Goal: Transaction & Acquisition: Subscribe to service/newsletter

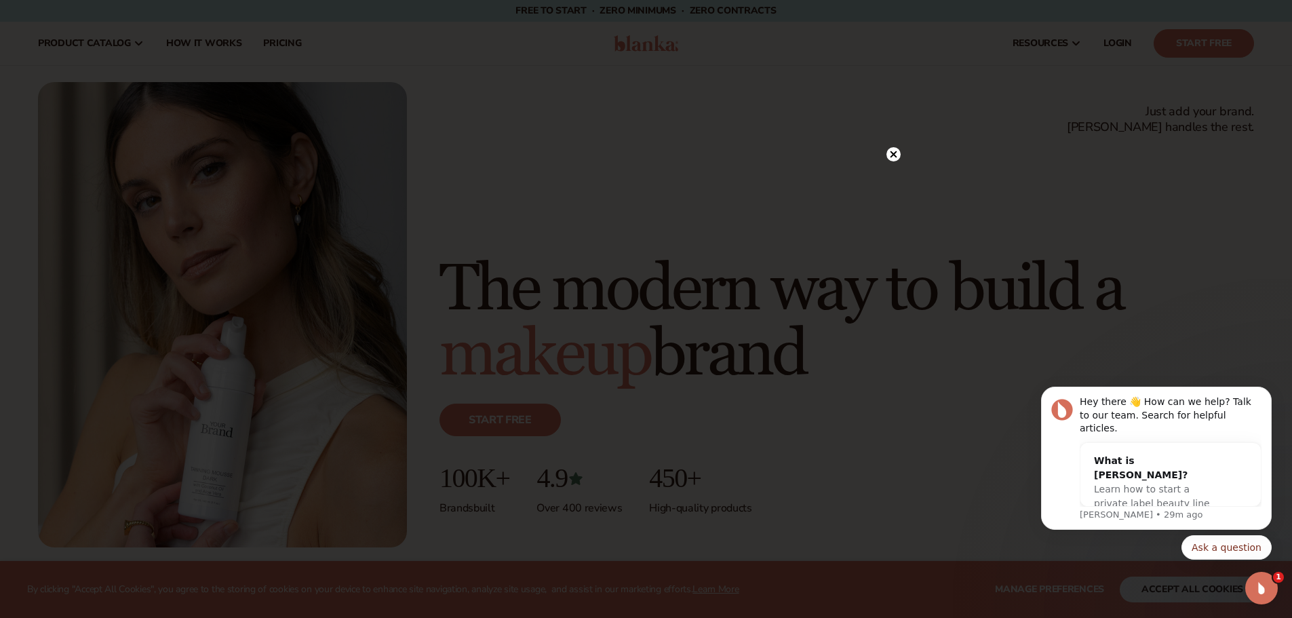
click at [892, 155] on circle at bounding box center [894, 154] width 14 height 14
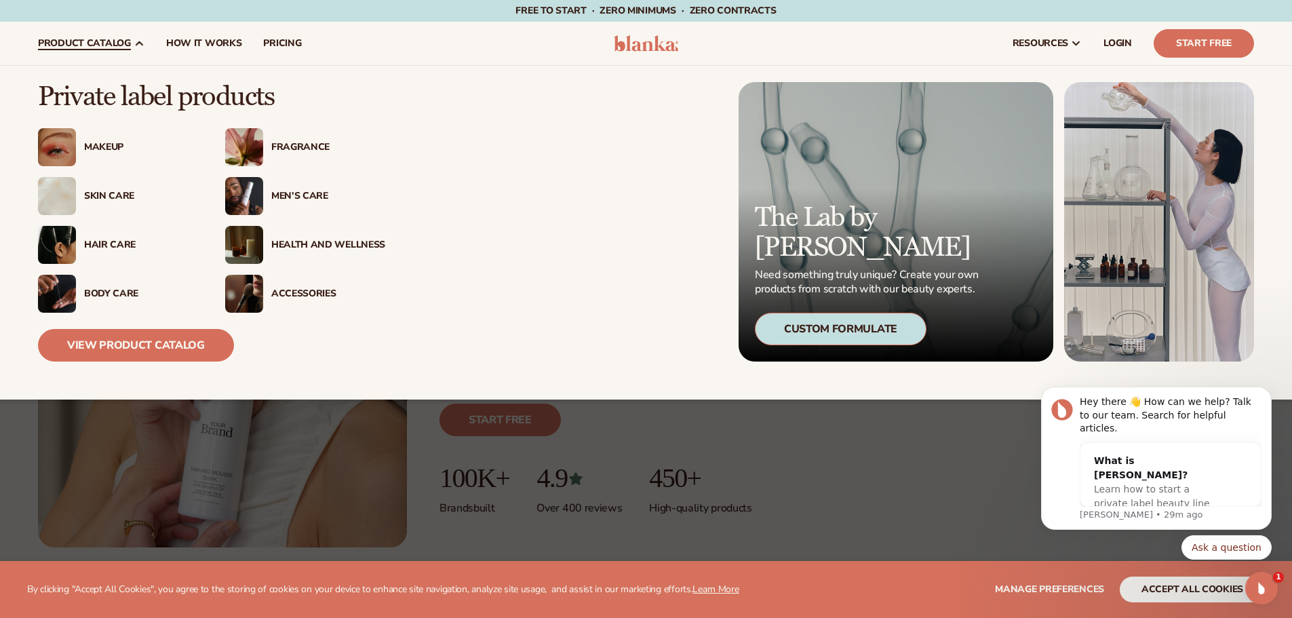
click at [104, 194] on div "Skin Care" at bounding box center [141, 197] width 114 height 12
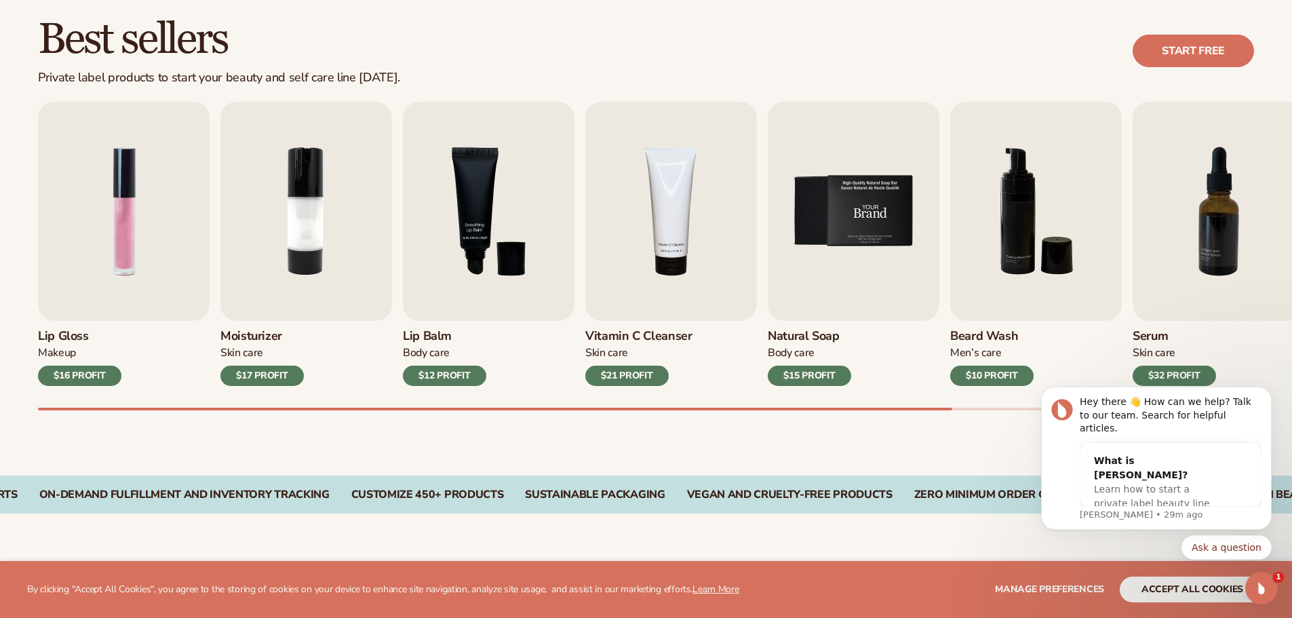
scroll to position [407, 0]
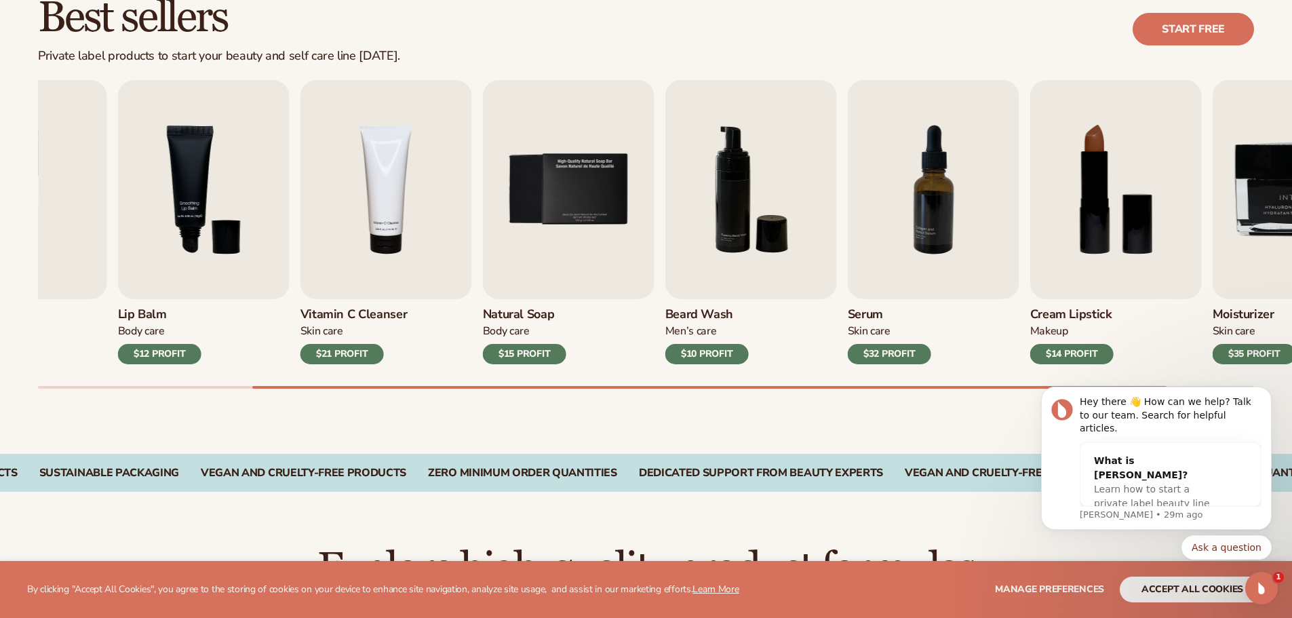
click at [893, 399] on div "Best sellers Private label products to start your beauty and self care line tod…" at bounding box center [646, 205] width 1292 height 497
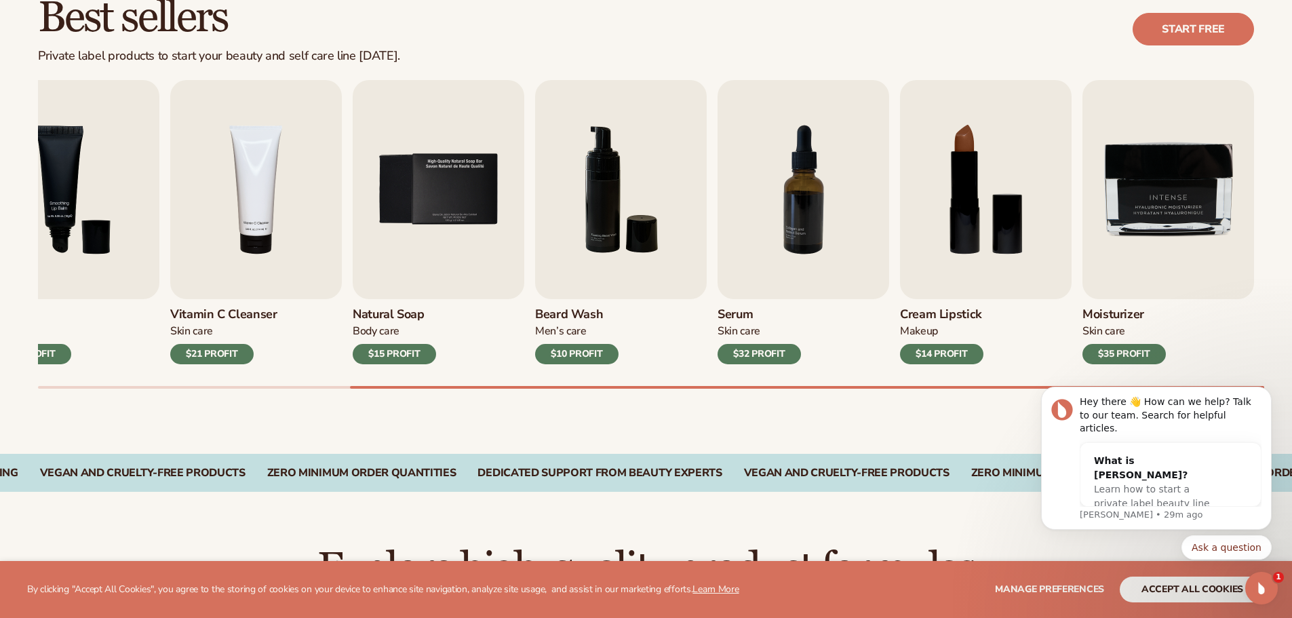
click at [815, 391] on div "Best sellers Private label products to start your beauty and self care line tod…" at bounding box center [646, 205] width 1292 height 497
click at [1011, 388] on div at bounding box center [807, 387] width 914 height 3
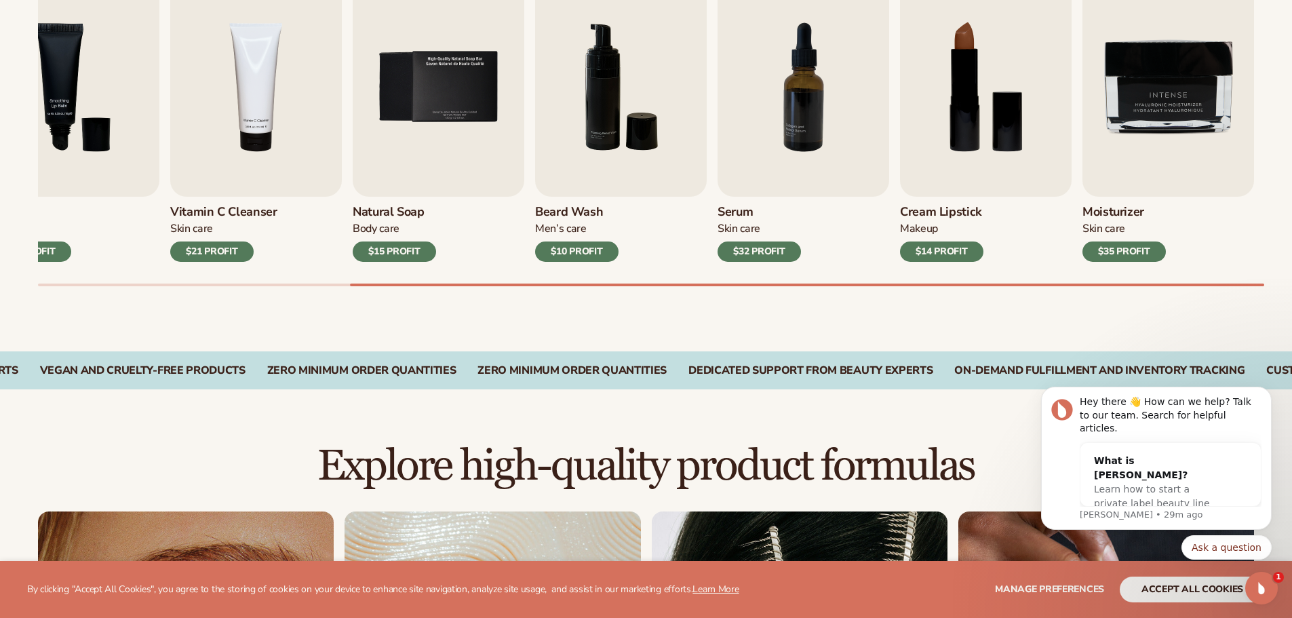
scroll to position [543, 0]
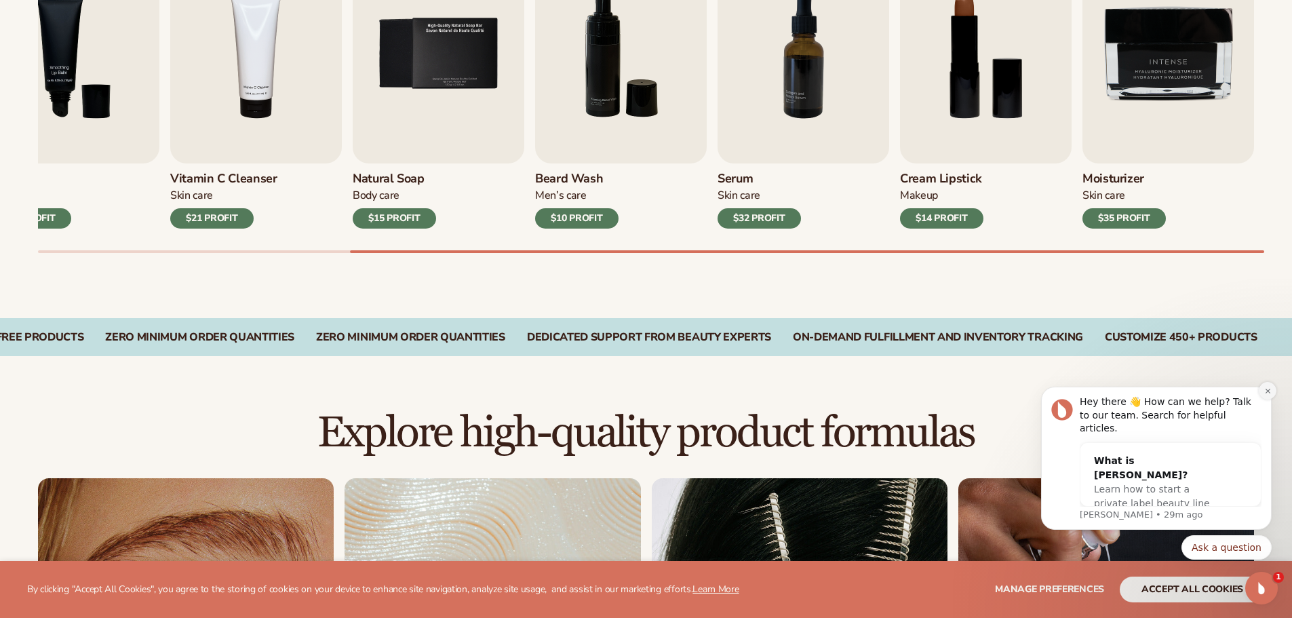
click at [1268, 395] on icon "Dismiss notification" at bounding box center [1267, 390] width 7 height 7
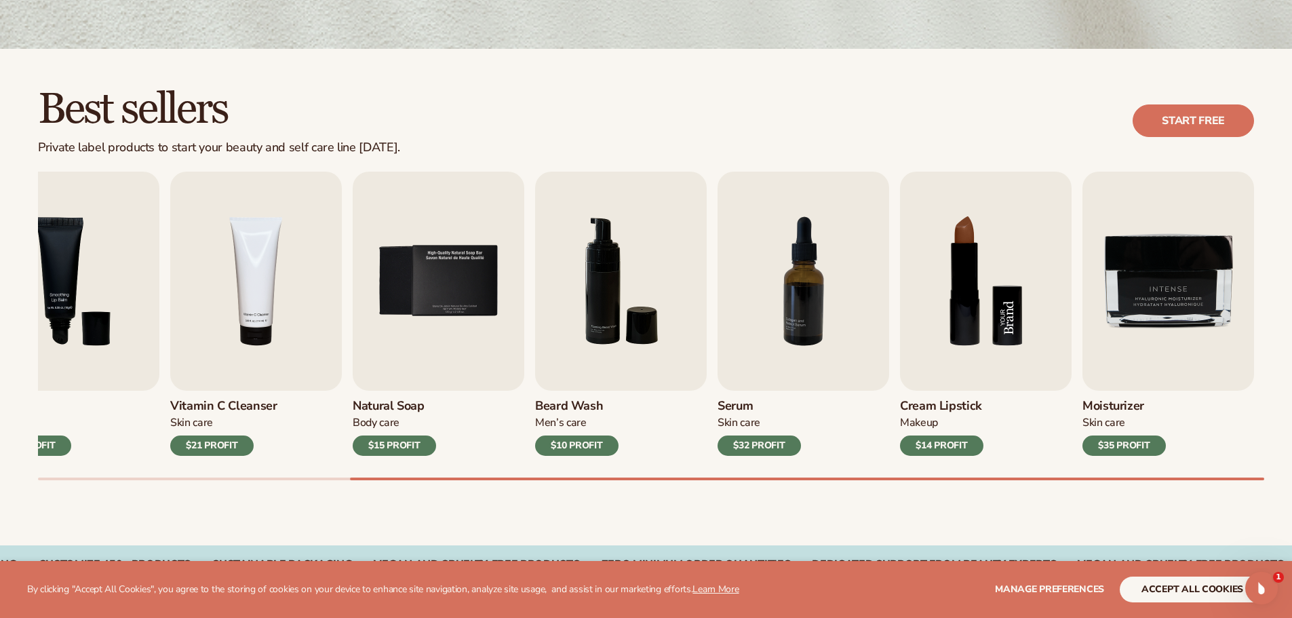
scroll to position [339, 0]
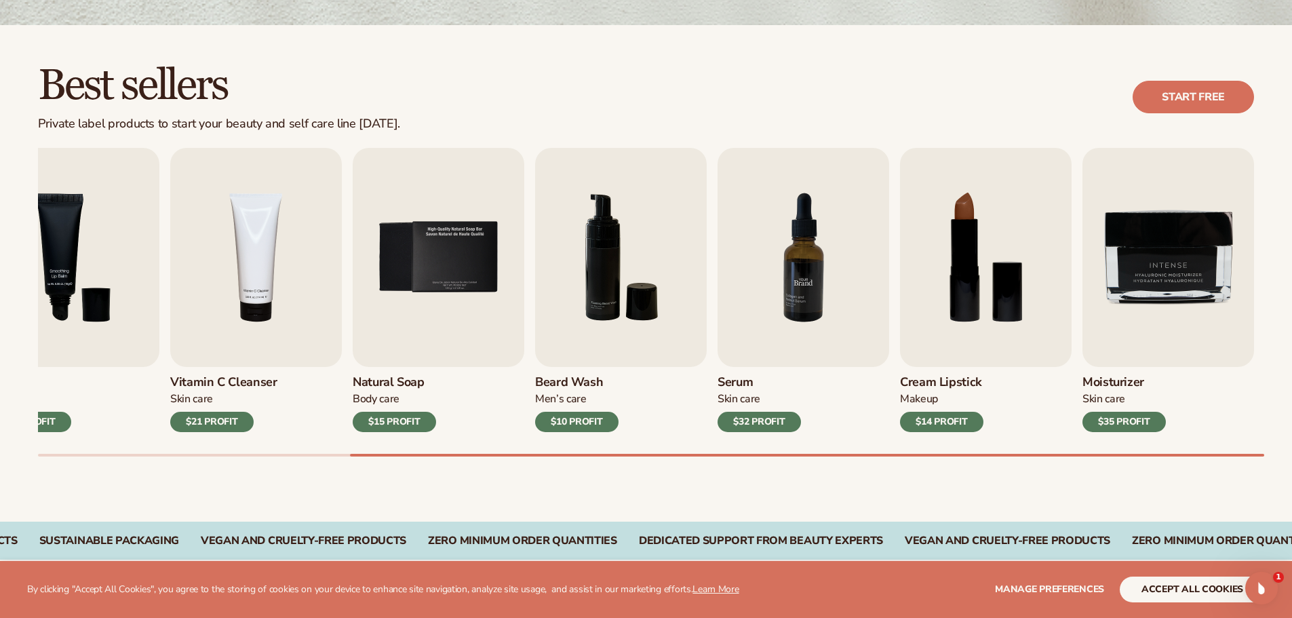
click at [813, 267] on img "7 / 9" at bounding box center [804, 257] width 172 height 219
click at [773, 421] on div "$32 PROFIT" at bounding box center [759, 422] width 83 height 20
click at [820, 291] on img "7 / 9" at bounding box center [804, 257] width 172 height 219
click at [987, 225] on img "8 / 9" at bounding box center [986, 257] width 172 height 219
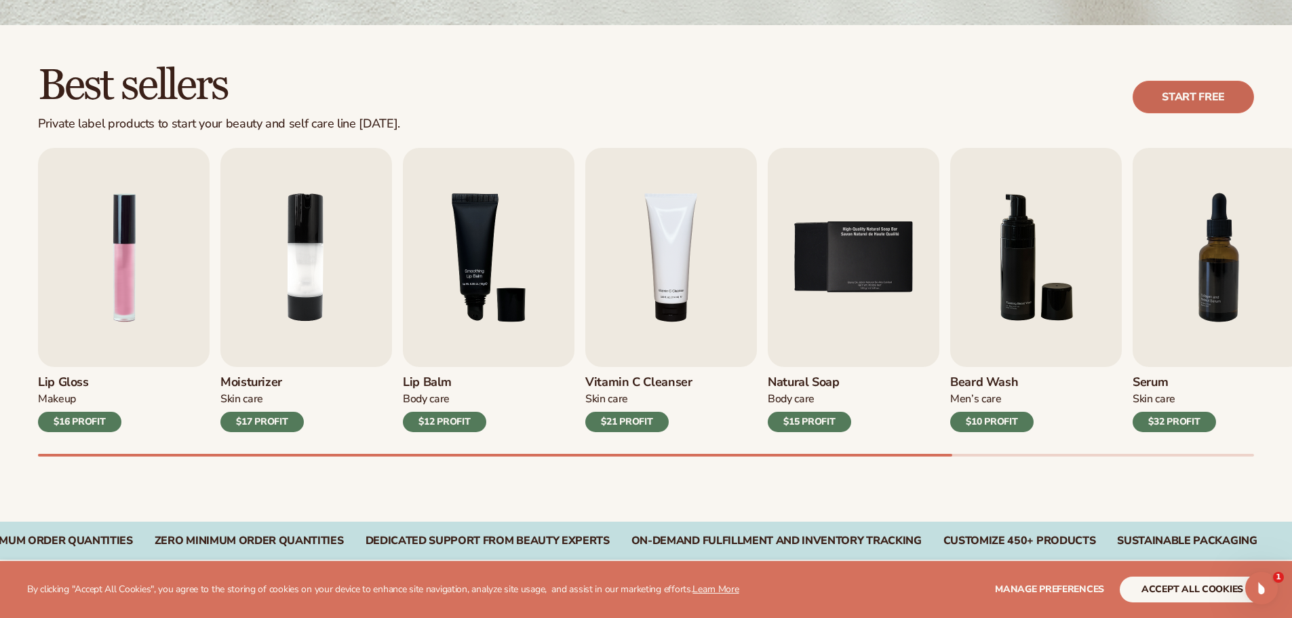
click at [1195, 94] on link "Start free" at bounding box center [1193, 97] width 121 height 33
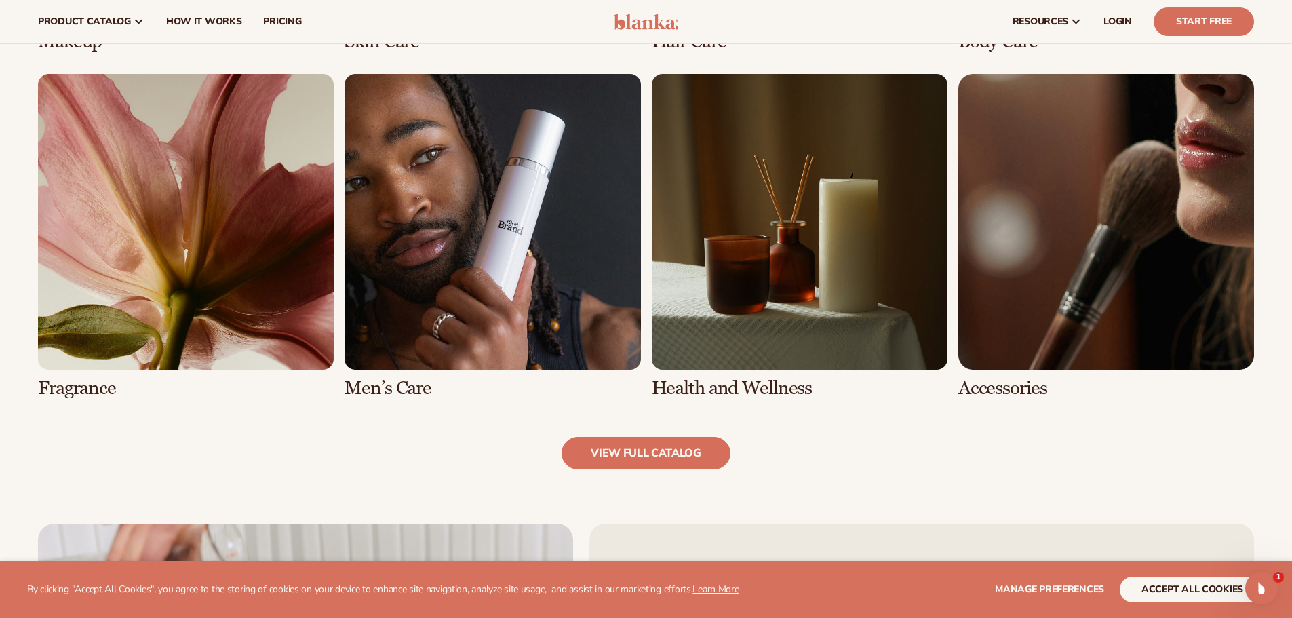
scroll to position [950, 0]
